Goal: Check status: Check status

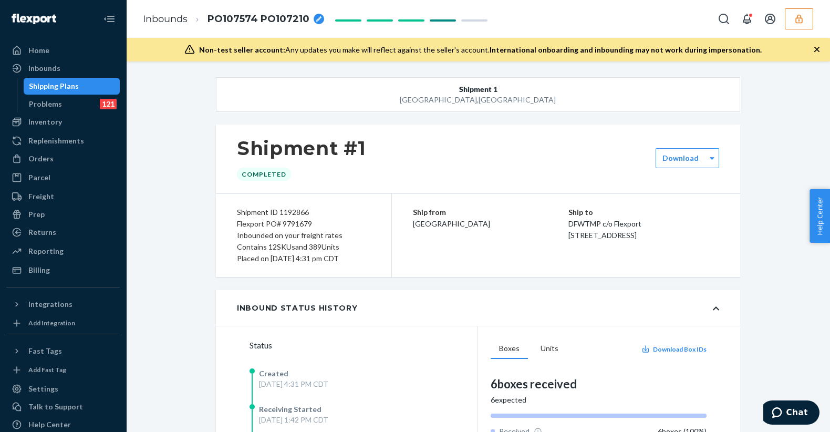
scroll to position [1370, 0]
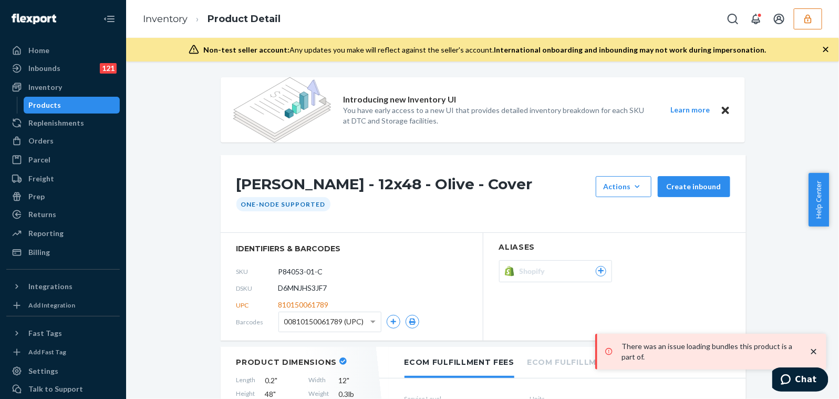
click at [800, 19] on button "button" at bounding box center [808, 18] width 28 height 21
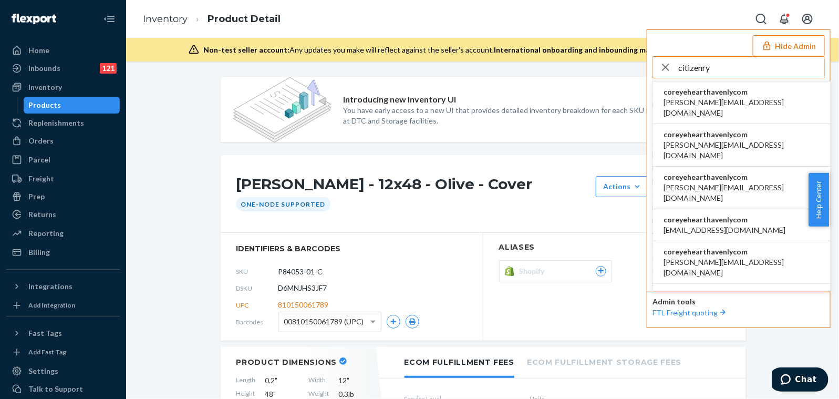
type input "citizenry"
click at [759, 103] on li "coreyehearthavenlycom becki@the-citizenry.com" at bounding box center [742, 102] width 178 height 43
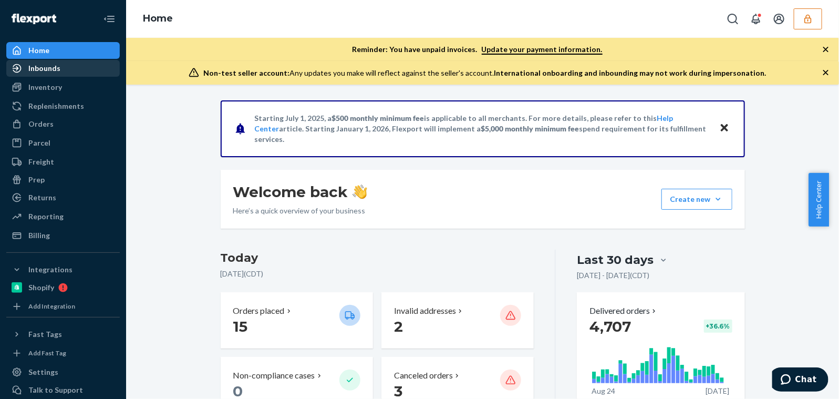
click at [76, 68] on div "Inbounds" at bounding box center [62, 68] width 111 height 15
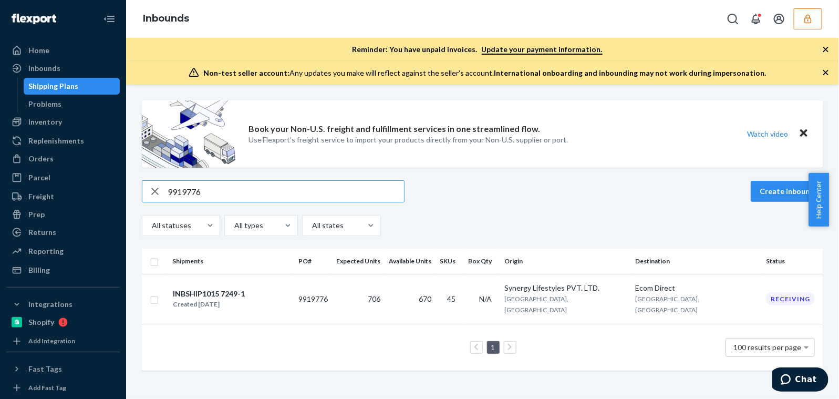
type input "9919776"
click at [294, 270] on th "Shipments" at bounding box center [231, 261] width 126 height 25
click at [290, 292] on div "INBSHIP1015 7249-1 Created [DATE]" at bounding box center [231, 299] width 118 height 22
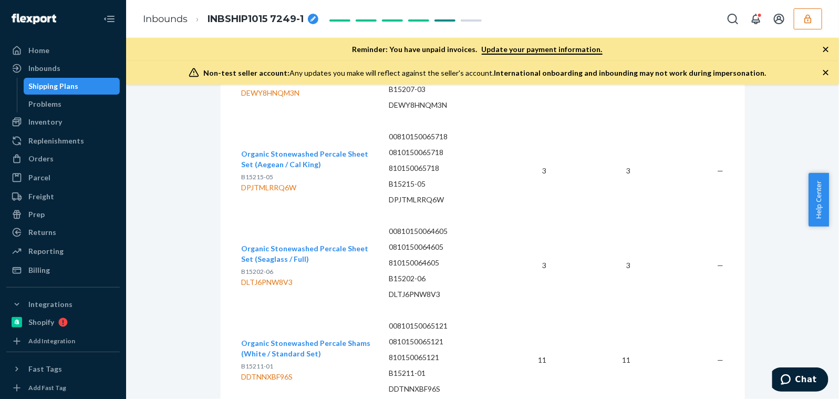
scroll to position [2168, 0]
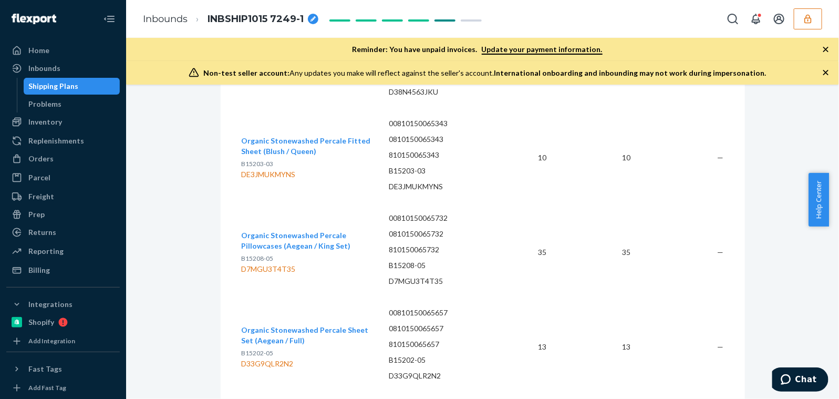
drag, startPoint x: 834, startPoint y: 195, endPoint x: 837, endPoint y: 150, distance: 45.3
click at [829, 149] on body "Home Inbounds Shipping Plans Problems Inventory Products Branded Packaging Repl…" at bounding box center [419, 199] width 839 height 399
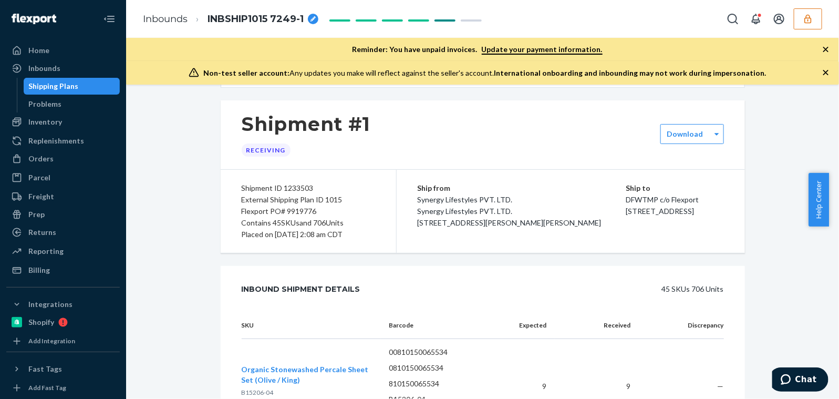
scroll to position [0, 0]
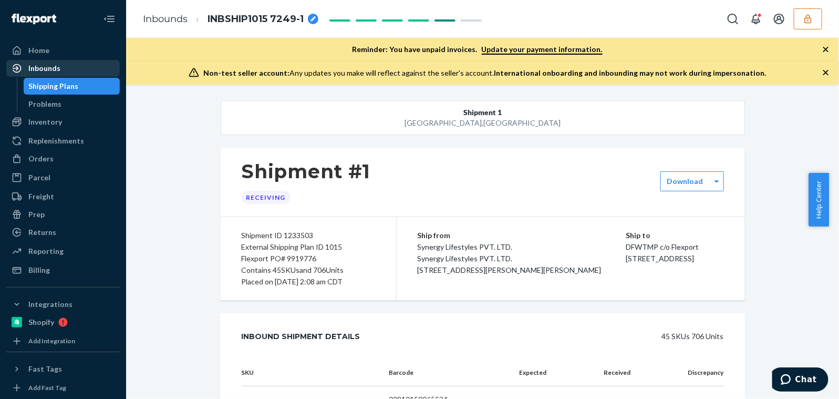
click at [78, 69] on div "Inbounds" at bounding box center [62, 68] width 111 height 15
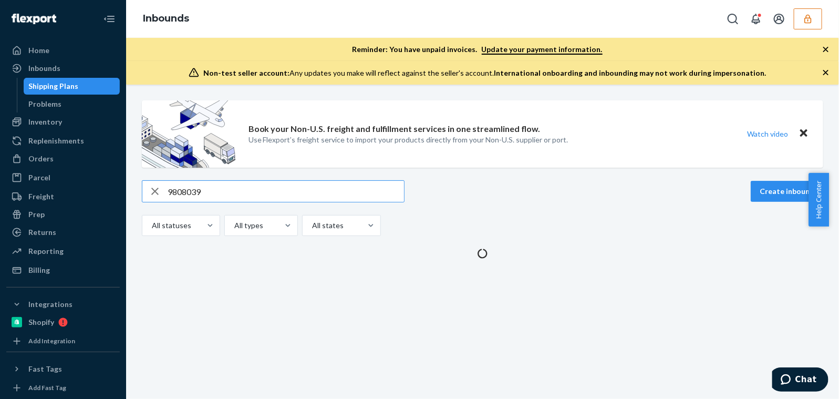
type input "9808039"
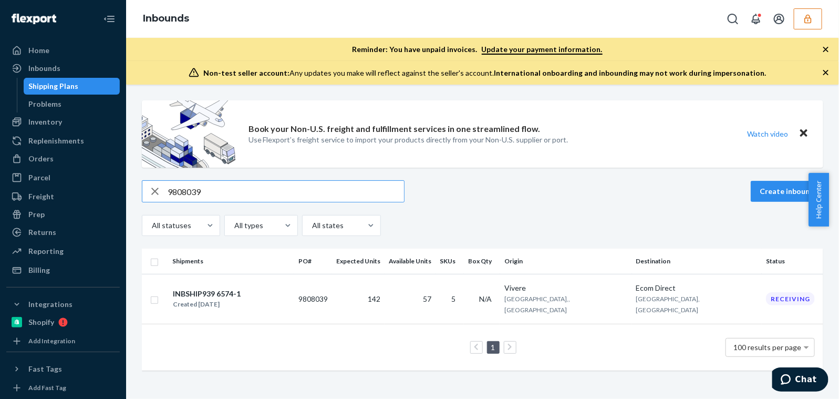
click at [332, 301] on td "9808039" at bounding box center [313, 299] width 38 height 50
